Goal: Task Accomplishment & Management: Manage account settings

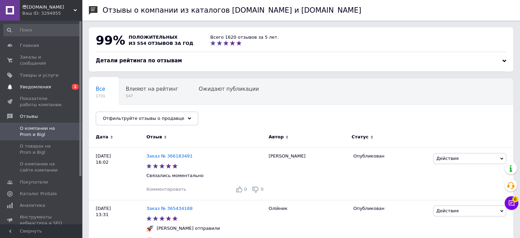
click at [40, 84] on span "Уведомления" at bounding box center [35, 87] width 31 height 6
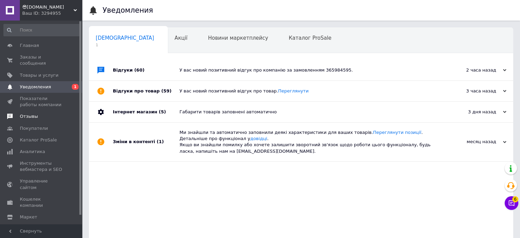
click at [22, 113] on span "Отзывы" at bounding box center [29, 116] width 18 height 6
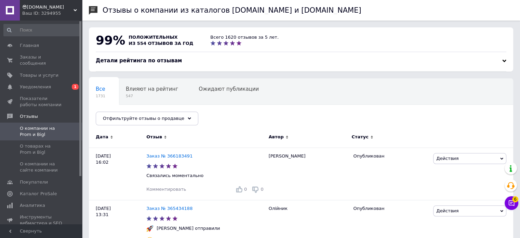
drag, startPoint x: 48, startPoint y: 53, endPoint x: 63, endPoint y: 39, distance: 20.3
click at [48, 53] on link "Заказы и сообщения 0 0" at bounding box center [42, 60] width 84 height 18
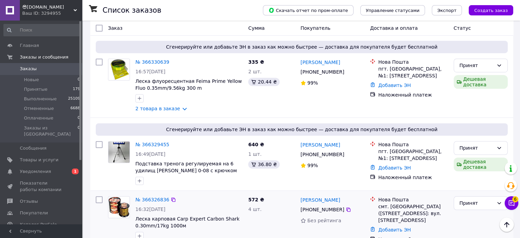
scroll to position [547, 0]
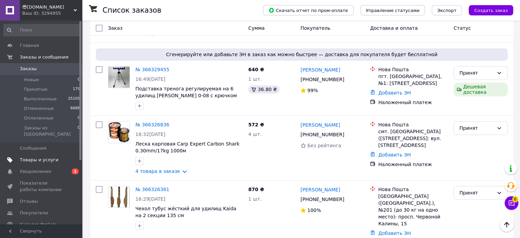
click at [41, 157] on span "Товары и услуги" at bounding box center [39, 160] width 39 height 6
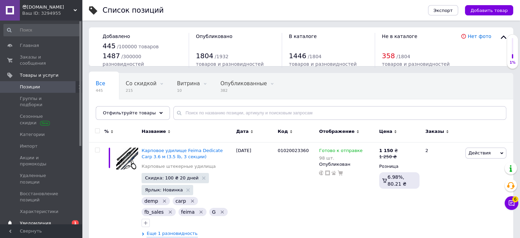
click at [37, 220] on span "Уведомления" at bounding box center [35, 223] width 31 height 6
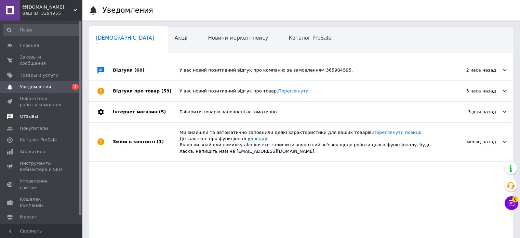
click at [27, 113] on span "Отзывы" at bounding box center [29, 116] width 18 height 6
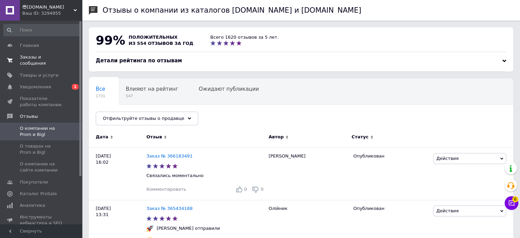
click at [47, 59] on span "Заказы и сообщения" at bounding box center [41, 60] width 43 height 12
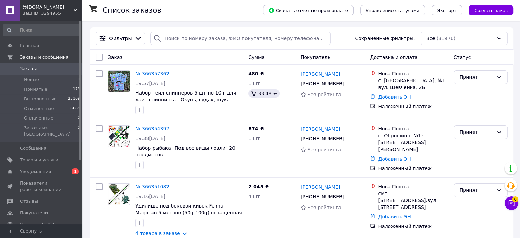
click at [40, 168] on span "Уведомления" at bounding box center [35, 171] width 31 height 6
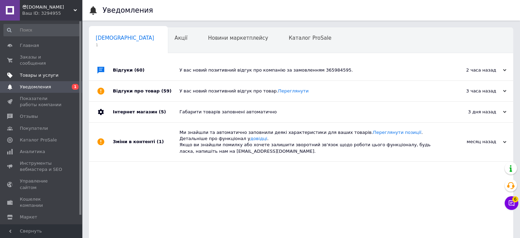
click at [49, 72] on span "Товары и услуги" at bounding box center [39, 75] width 39 height 6
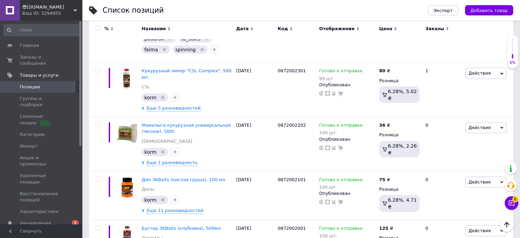
scroll to position [1642, 0]
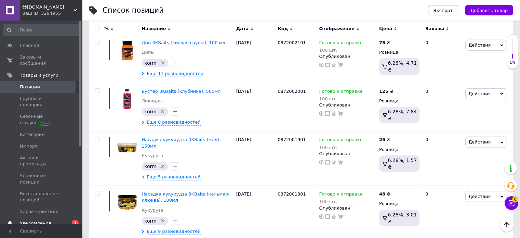
click at [41, 220] on span "Уведомления" at bounding box center [35, 223] width 31 height 6
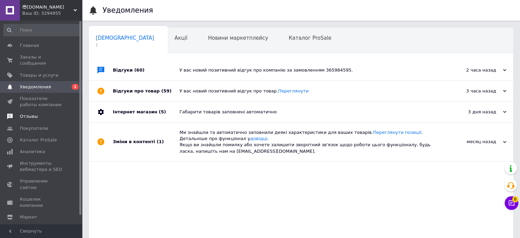
click at [29, 113] on span "Отзывы" at bounding box center [29, 116] width 18 height 6
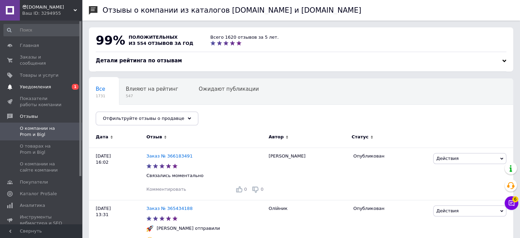
click at [40, 84] on span "Уведомления" at bounding box center [35, 87] width 31 height 6
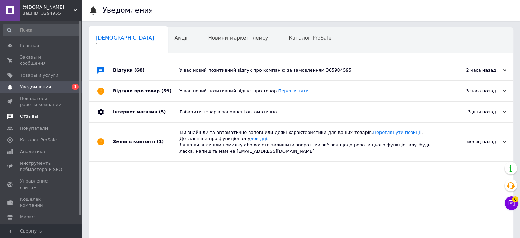
click at [21, 113] on span "Отзывы" at bounding box center [29, 116] width 18 height 6
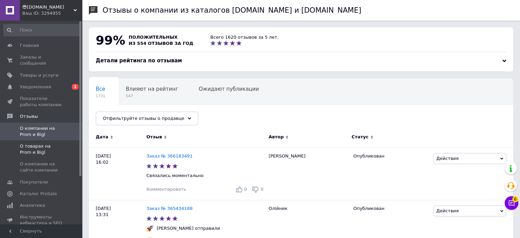
click at [36, 143] on span "О товарах на Prom и Bigl" at bounding box center [41, 149] width 43 height 12
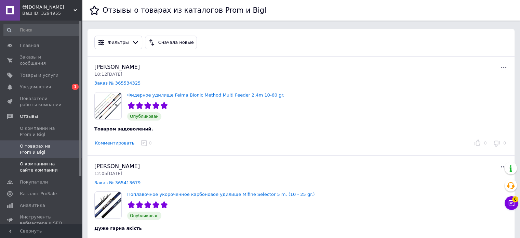
click at [41, 161] on span "О компании на сайте компании" at bounding box center [41, 167] width 43 height 12
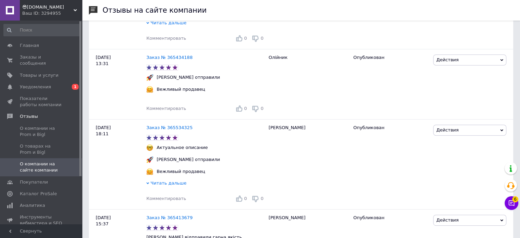
scroll to position [308, 0]
click at [38, 84] on span "Уведомления" at bounding box center [35, 87] width 31 height 6
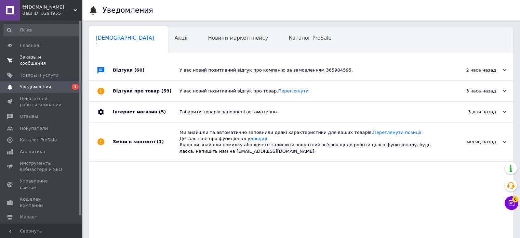
click at [41, 60] on link "Заказы и сообщения 0 0" at bounding box center [42, 60] width 84 height 18
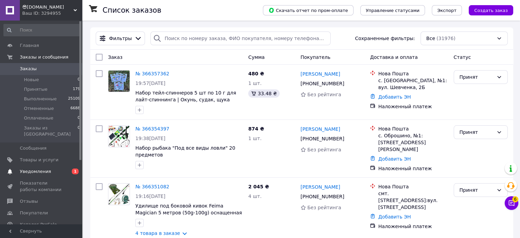
click at [50, 168] on span "Уведомления" at bounding box center [41, 171] width 43 height 6
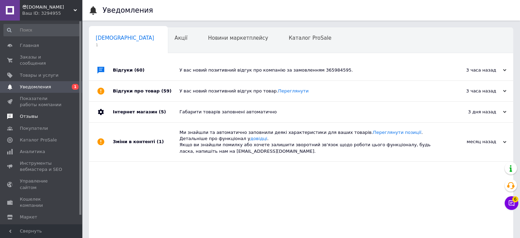
click at [31, 113] on span "Отзывы" at bounding box center [29, 116] width 18 height 6
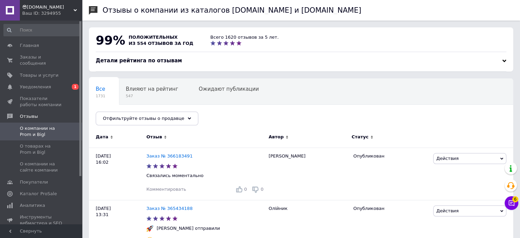
click at [59, 17] on div "😎[DOMAIN_NAME] Ваш ID: 3294955" at bounding box center [51, 10] width 62 height 21
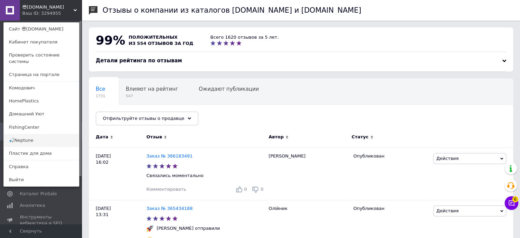
click at [43, 134] on link "🎣Neptune" at bounding box center [41, 140] width 75 height 13
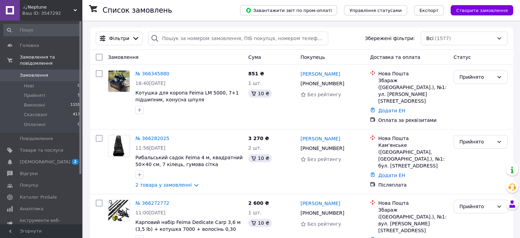
drag, startPoint x: 46, startPoint y: 147, endPoint x: 197, endPoint y: 54, distance: 178.0
click at [46, 147] on link "Товари та послуги" at bounding box center [42, 150] width 84 height 12
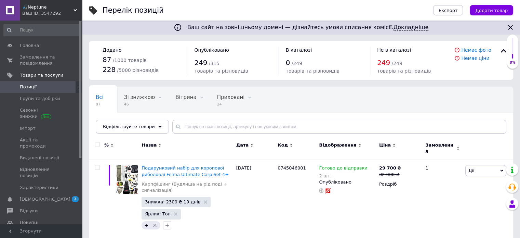
click at [36, 13] on div "Ваш ID: 3547292" at bounding box center [52, 13] width 60 height 6
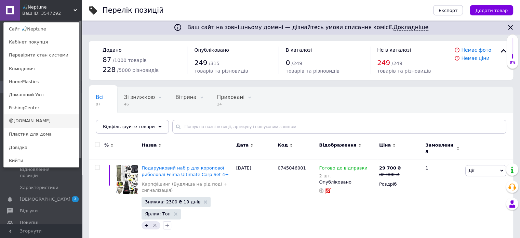
click at [50, 119] on link "😎[DOMAIN_NAME]" at bounding box center [41, 120] width 75 height 13
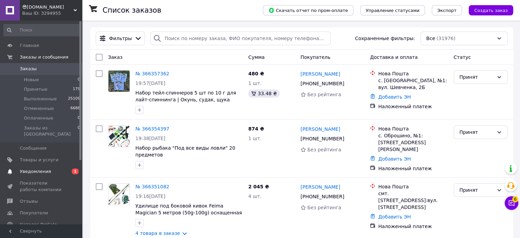
click at [40, 168] on span "Уведомления" at bounding box center [35, 171] width 31 height 6
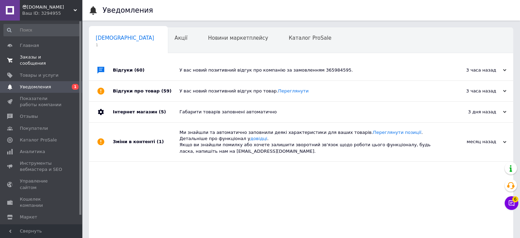
click at [48, 57] on span "Заказы и сообщения" at bounding box center [41, 60] width 43 height 12
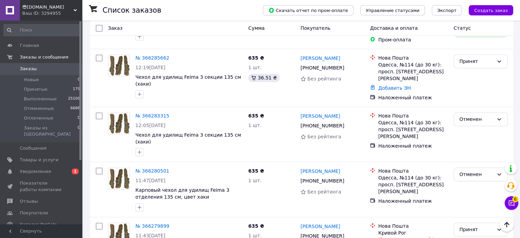
scroll to position [1062, 0]
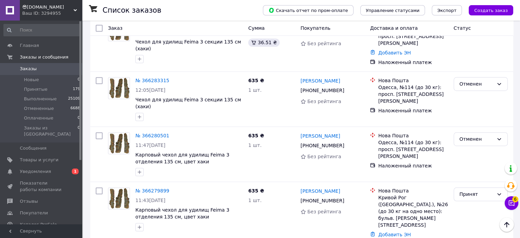
click at [41, 168] on span "Уведомления" at bounding box center [35, 171] width 31 height 6
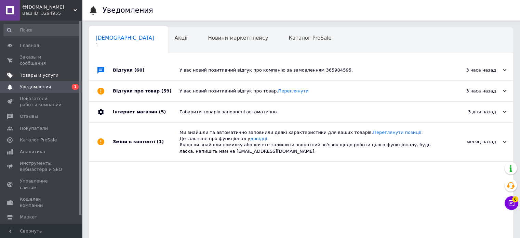
click at [59, 72] on span "Товары и услуги" at bounding box center [41, 75] width 43 height 6
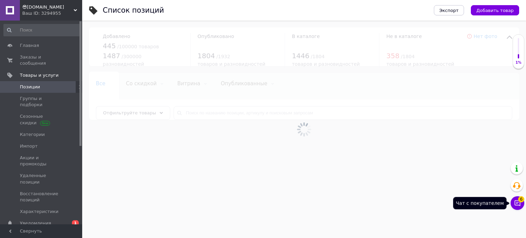
click at [520, 206] on icon at bounding box center [517, 203] width 6 height 6
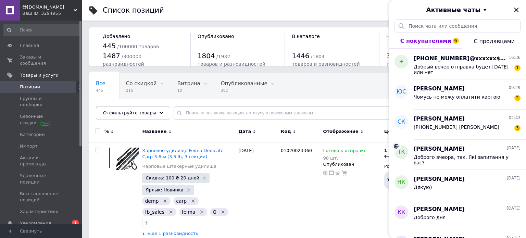
click at [519, 8] on div "Активные чаты" at bounding box center [457, 9] width 137 height 19
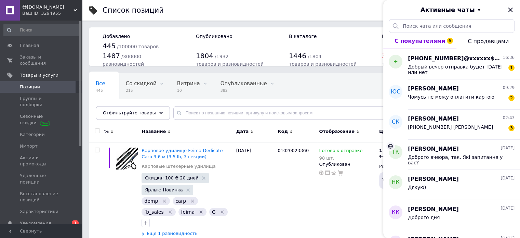
click at [49, 58] on span "Заказы и сообщения" at bounding box center [41, 60] width 43 height 12
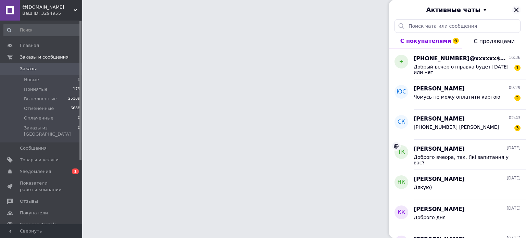
click at [515, 9] on icon "Закрыть" at bounding box center [516, 10] width 4 height 4
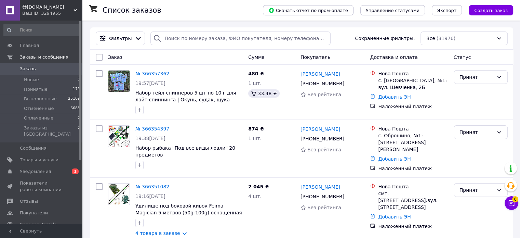
click at [41, 168] on span "Уведомления" at bounding box center [35, 171] width 31 height 6
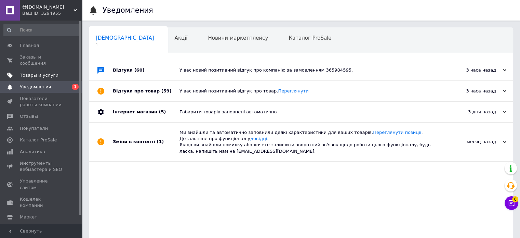
click at [41, 72] on span "Товары и услуги" at bounding box center [39, 75] width 39 height 6
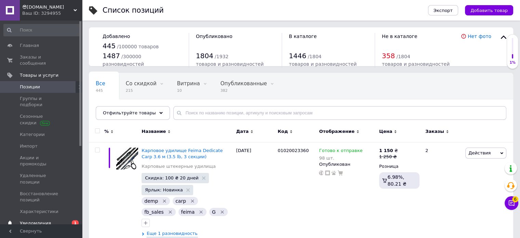
click at [41, 217] on link "Уведомления 0 1" at bounding box center [42, 223] width 84 height 12
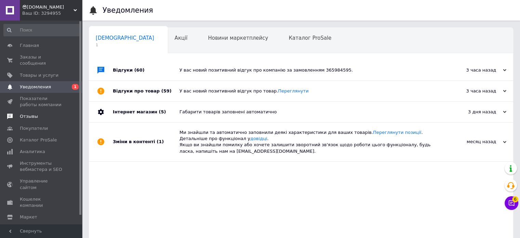
click at [29, 113] on span "Отзывы" at bounding box center [29, 116] width 18 height 6
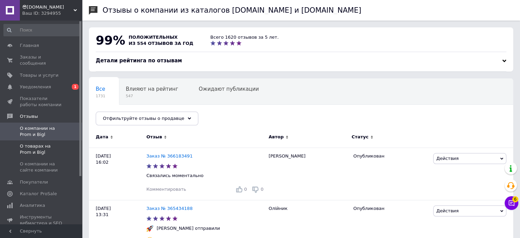
click at [39, 145] on span "О товарах на Prom и Bigl" at bounding box center [41, 149] width 43 height 12
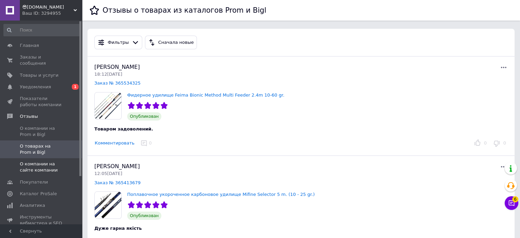
click at [45, 165] on span "О компании на сайте компании" at bounding box center [41, 167] width 43 height 12
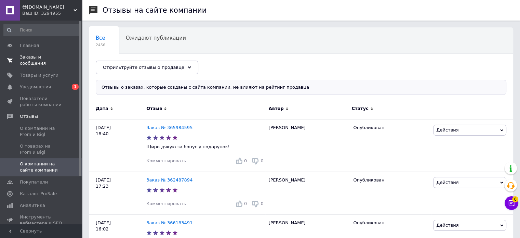
click at [48, 59] on span "Заказы и сообщения" at bounding box center [41, 60] width 43 height 12
